Goal: Obtain resource: Download file/media

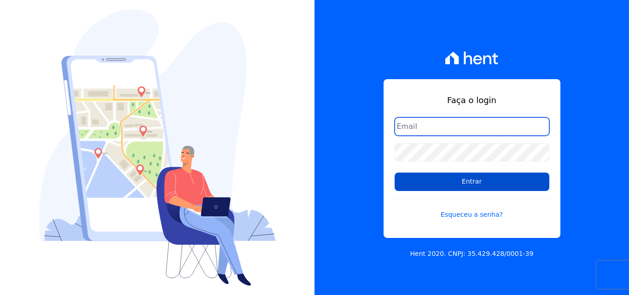
type input "[EMAIL_ADDRESS][DOMAIN_NAME]"
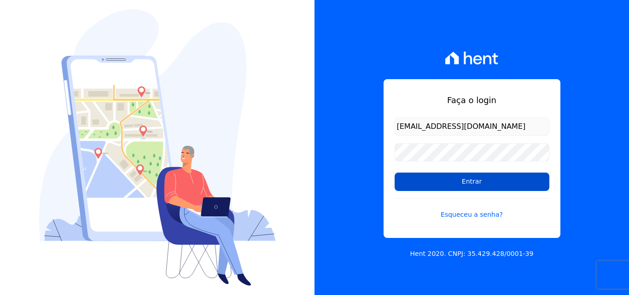
click at [454, 179] on input "Entrar" at bounding box center [472, 182] width 155 height 18
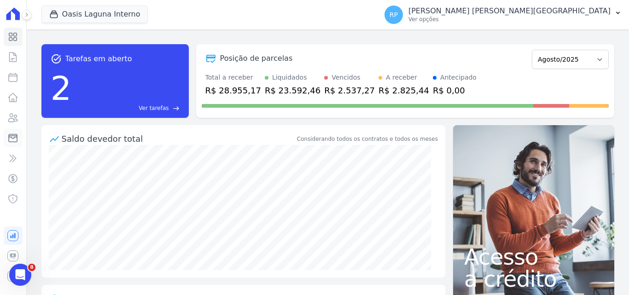
click at [16, 136] on icon at bounding box center [13, 138] width 8 height 8
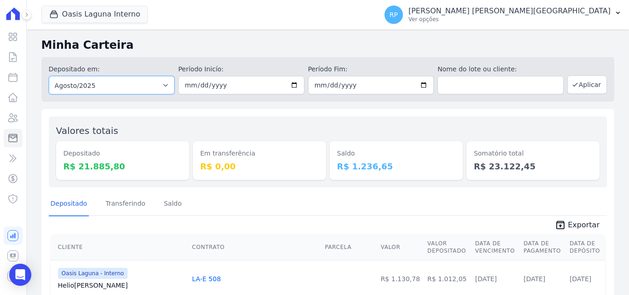
click at [76, 88] on select "Todos os meses Janeiro/2020 Fevereiro/2020 Março/2020 Abril/2020 Maio/2020 Junh…" at bounding box center [112, 85] width 126 height 18
select select "all"
click at [49, 76] on select "Todos os meses Janeiro/2020 Fevereiro/2020 Março/2020 Abril/2020 Maio/2020 Junh…" at bounding box center [112, 85] width 126 height 18
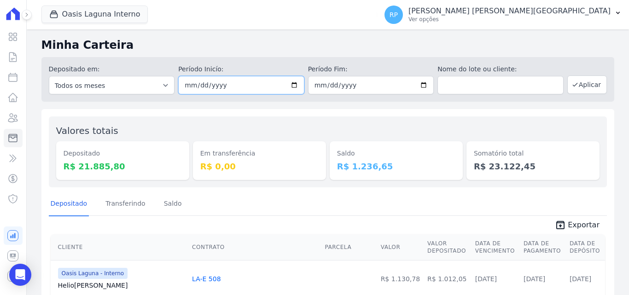
click at [294, 85] on input "date" at bounding box center [241, 85] width 126 height 18
type input "2025-08-25"
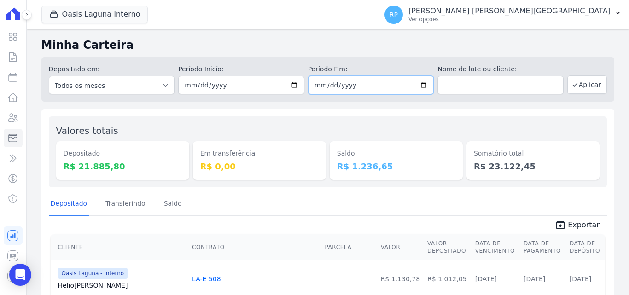
click at [423, 86] on input "date" at bounding box center [371, 85] width 126 height 18
type input "2025-08-25"
click at [587, 87] on button "Aplicar" at bounding box center [587, 85] width 40 height 18
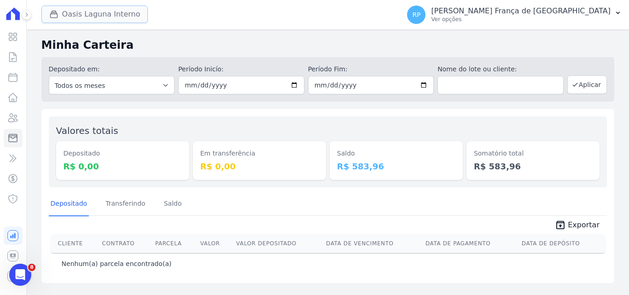
click at [93, 17] on button "Oasis Laguna Interno" at bounding box center [94, 14] width 107 height 17
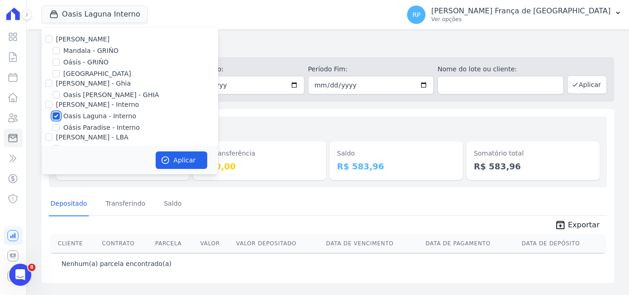
click at [57, 115] on input "Oasis Laguna - Interno" at bounding box center [55, 115] width 7 height 7
checkbox input "false"
click at [57, 64] on input "Oásis - GRIÑO" at bounding box center [55, 61] width 7 height 7
checkbox input "true"
click at [178, 164] on button "Aplicar" at bounding box center [182, 159] width 52 height 17
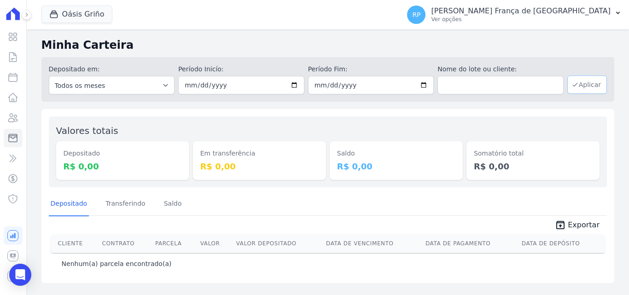
click at [594, 83] on button "Aplicar" at bounding box center [587, 85] width 40 height 18
click at [53, 16] on icon "button" at bounding box center [53, 14] width 9 height 9
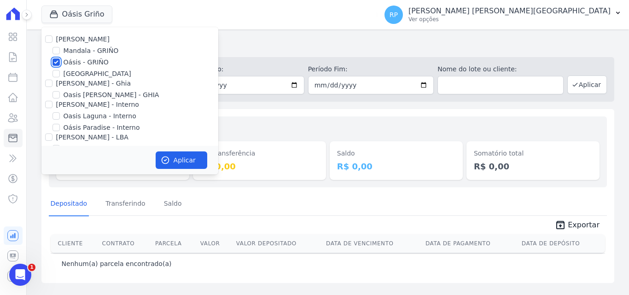
click at [57, 62] on input "Oásis - GRIÑO" at bounding box center [55, 61] width 7 height 7
checkbox input "false"
click at [50, 80] on input "Celina Guimaraes - Ghia" at bounding box center [48, 83] width 7 height 7
checkbox input "true"
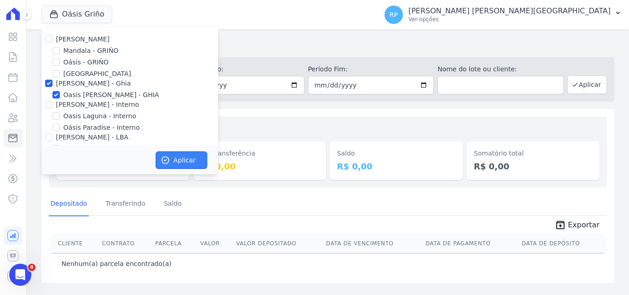
click at [176, 159] on button "Aplicar" at bounding box center [182, 159] width 52 height 17
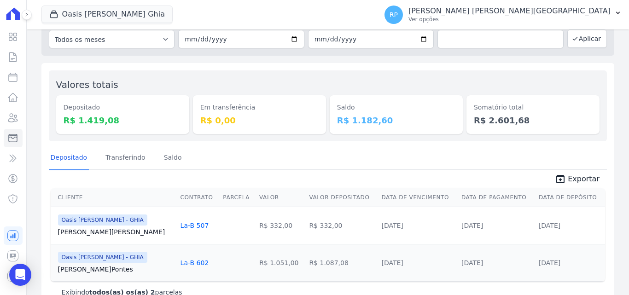
scroll to position [70, 0]
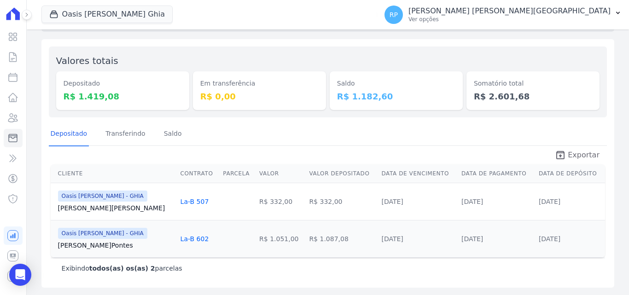
click at [580, 152] on span "Exportar" at bounding box center [584, 155] width 32 height 11
click at [133, 16] on button "Oasis Celina Guimaraes Ghia" at bounding box center [106, 14] width 131 height 17
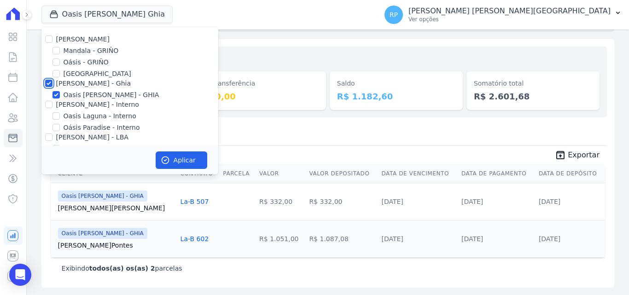
click at [47, 82] on input "Celina Guimaraes - Ghia" at bounding box center [48, 83] width 7 height 7
checkbox input "false"
click at [48, 106] on input "Celina Guimaraes - Interno" at bounding box center [48, 104] width 7 height 7
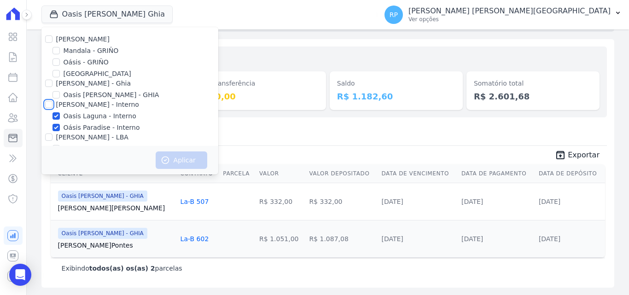
checkbox input "true"
click at [164, 156] on icon "button" at bounding box center [165, 160] width 9 height 9
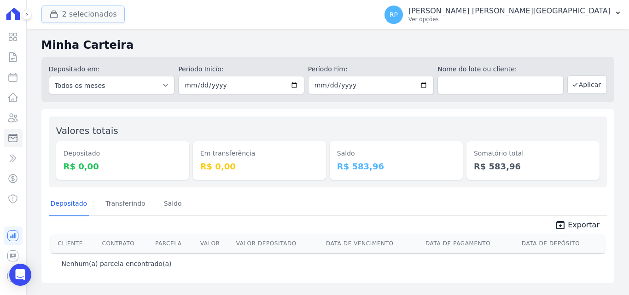
click at [100, 12] on button "2 selecionados" at bounding box center [82, 14] width 83 height 17
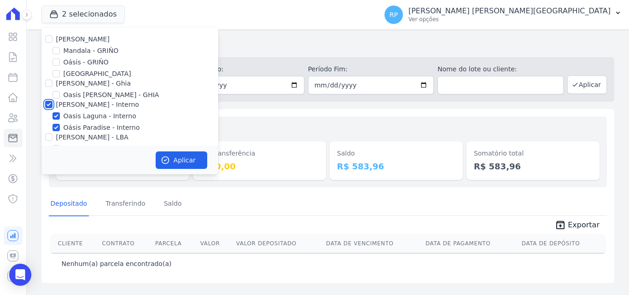
click at [49, 104] on input "Celina Guimaraes - Interno" at bounding box center [48, 104] width 7 height 7
checkbox input "false"
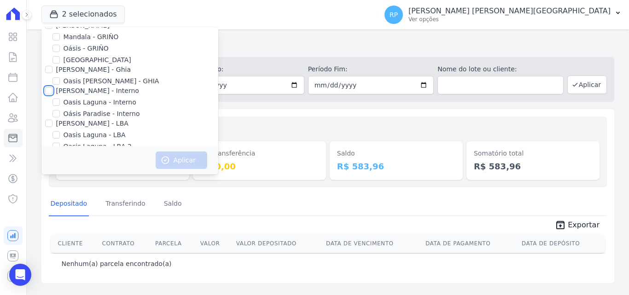
scroll to position [27, 0]
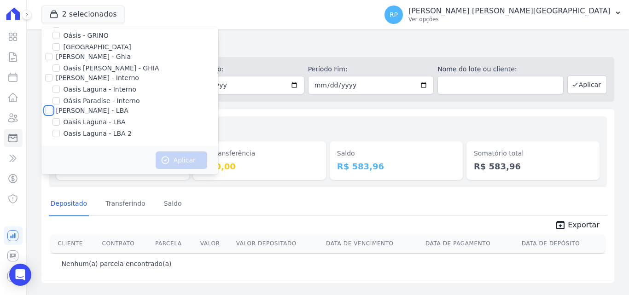
click at [50, 113] on input "Celina Guimaraes - LBA" at bounding box center [48, 110] width 7 height 7
checkbox input "true"
click at [167, 164] on icon "button" at bounding box center [165, 160] width 9 height 9
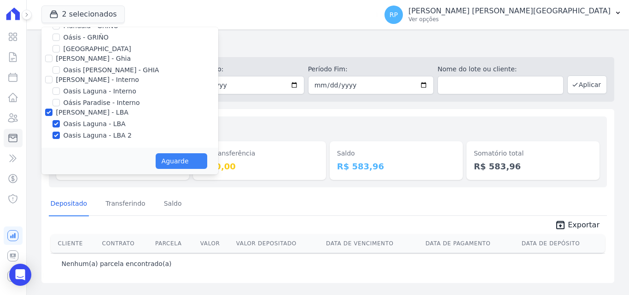
scroll to position [25, 0]
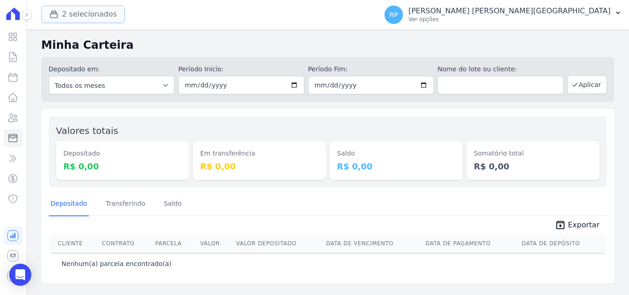
click at [76, 17] on button "2 selecionados" at bounding box center [82, 14] width 83 height 17
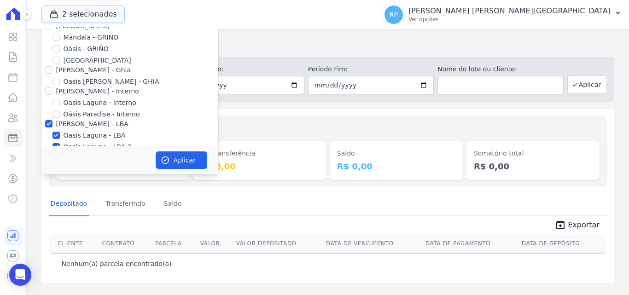
scroll to position [27, 0]
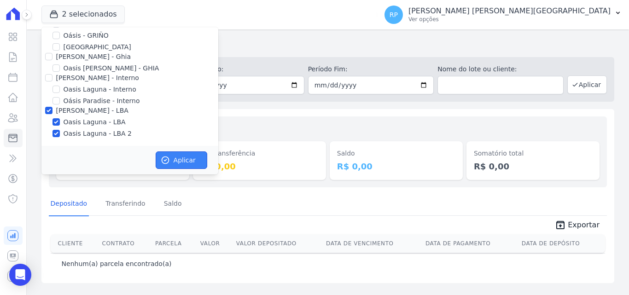
click at [166, 154] on button "Aplicar" at bounding box center [182, 159] width 52 height 17
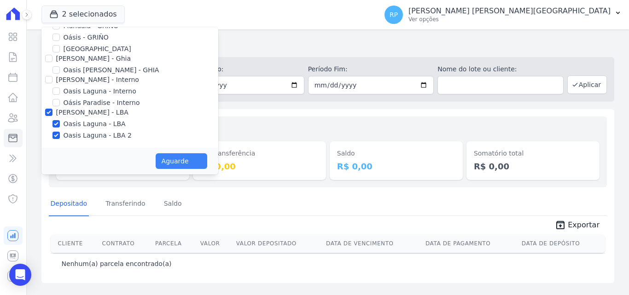
scroll to position [25, 0]
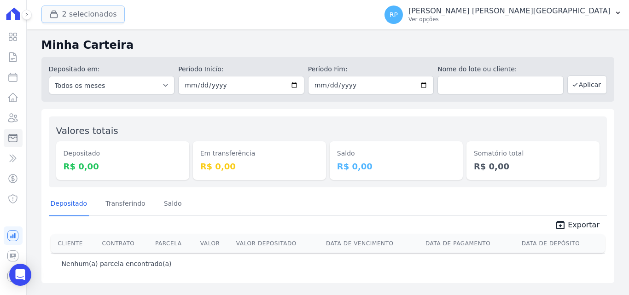
click at [66, 9] on button "2 selecionados" at bounding box center [82, 14] width 83 height 17
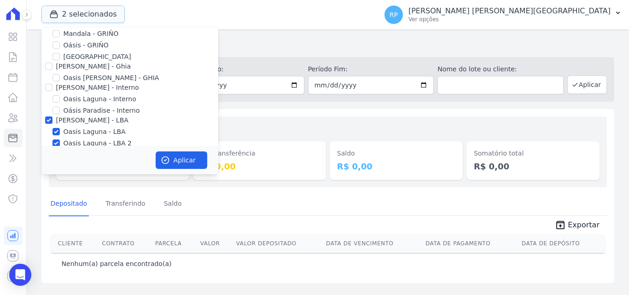
scroll to position [27, 0]
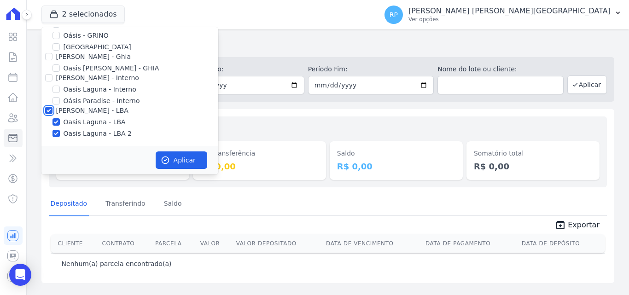
click at [48, 110] on input "Celina Guimaraes - LBA" at bounding box center [48, 110] width 7 height 7
checkbox input "false"
click at [49, 76] on input "Celina Guimaraes - Interno" at bounding box center [48, 77] width 7 height 7
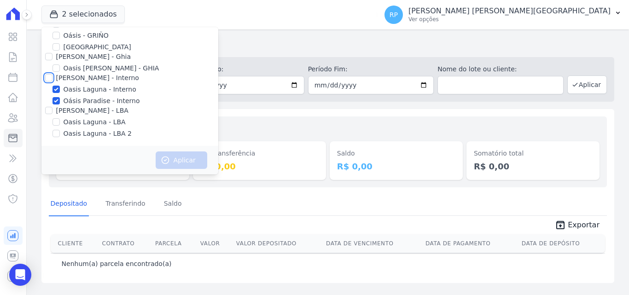
checkbox input "true"
click at [176, 161] on button "Aplicar" at bounding box center [182, 159] width 52 height 17
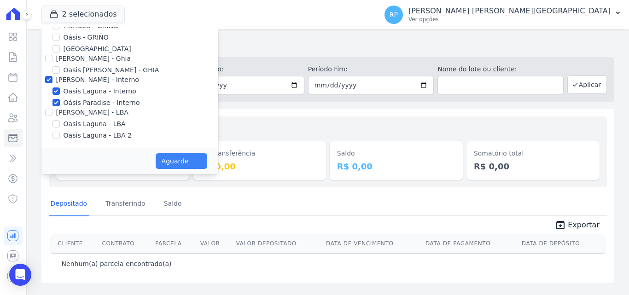
scroll to position [25, 0]
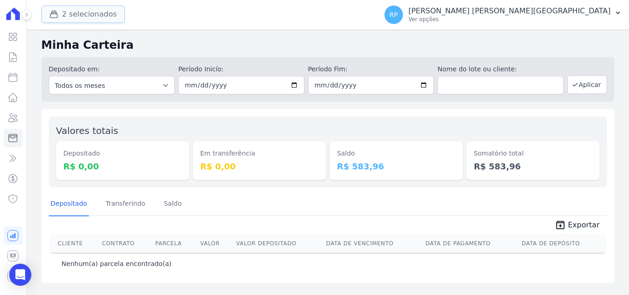
click at [83, 11] on button "2 selecionados" at bounding box center [82, 14] width 83 height 17
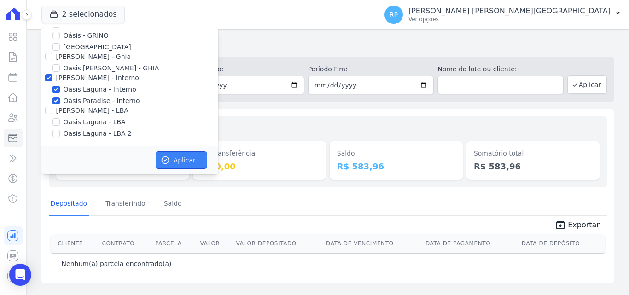
click at [181, 152] on button "Aplicar" at bounding box center [182, 159] width 52 height 17
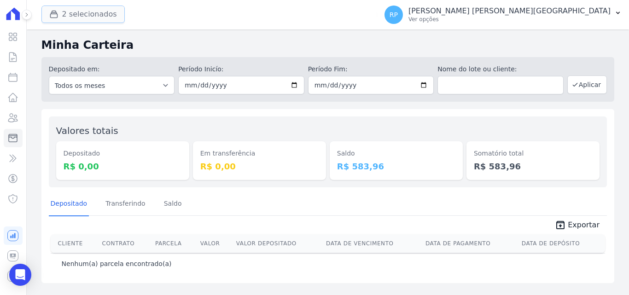
click at [69, 12] on button "2 selecionados" at bounding box center [82, 14] width 83 height 17
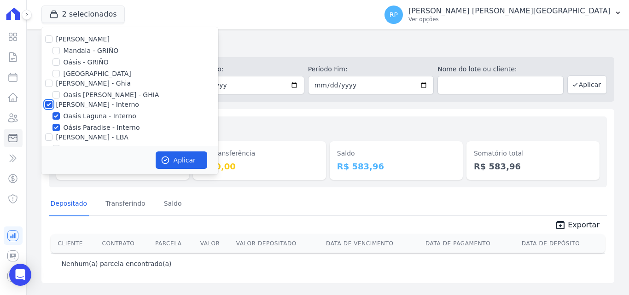
click at [47, 103] on input "Celina Guimaraes - Interno" at bounding box center [48, 104] width 7 height 7
checkbox input "false"
click at [48, 83] on input "Celina Guimaraes - Ghia" at bounding box center [48, 83] width 7 height 7
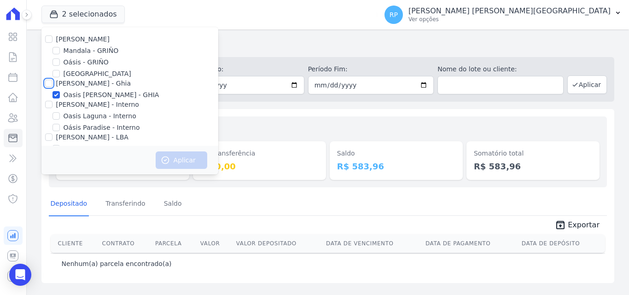
checkbox input "true"
click at [164, 153] on button "Aplicar" at bounding box center [182, 159] width 52 height 17
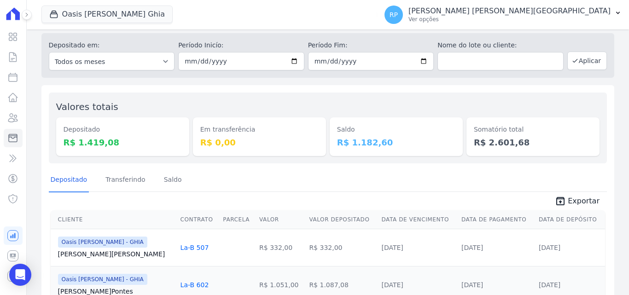
scroll to position [70, 0]
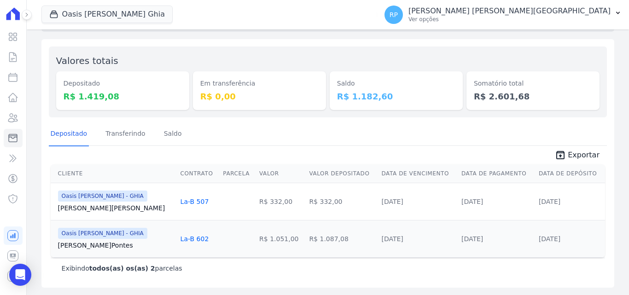
click at [91, 23] on span "Oasis Celina Guimaraes Ghia" at bounding box center [106, 15] width 131 height 18
click at [90, 19] on button "Oasis Celina Guimaraes Ghia" at bounding box center [106, 14] width 131 height 17
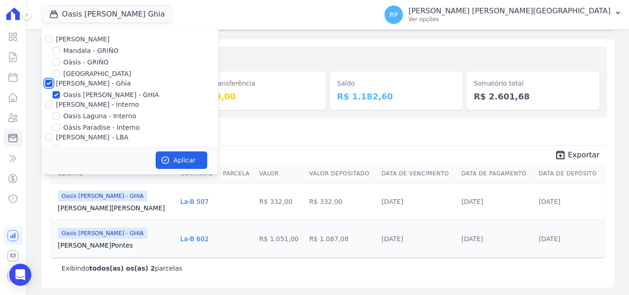
click at [46, 83] on input "Celina Guimaraes - Ghia" at bounding box center [48, 83] width 7 height 7
checkbox input "false"
click at [57, 62] on input "Oásis - GRIÑO" at bounding box center [55, 61] width 7 height 7
checkbox input "true"
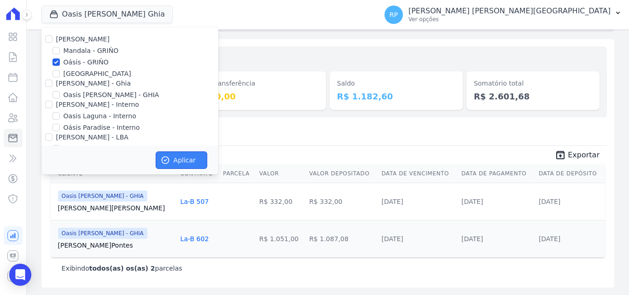
click at [170, 162] on button "Aplicar" at bounding box center [182, 159] width 52 height 17
